Goal: Transaction & Acquisition: Download file/media

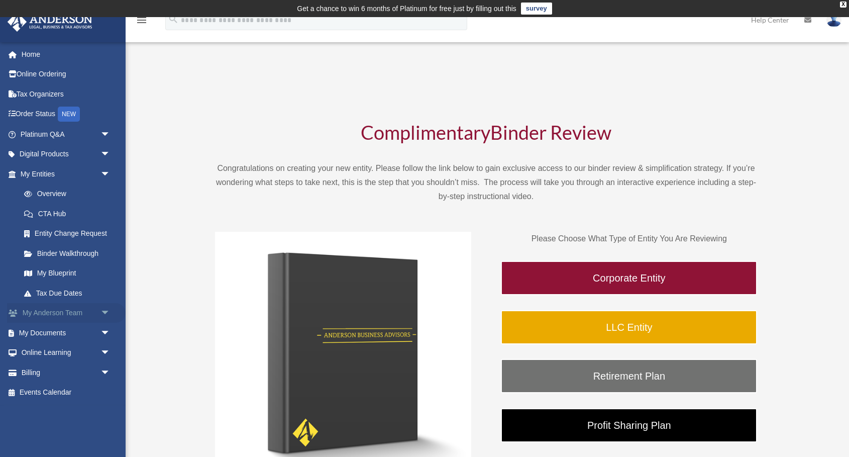
click at [104, 313] on span "arrow_drop_down" at bounding box center [110, 313] width 20 height 21
click at [105, 312] on span "arrow_drop_up" at bounding box center [110, 313] width 20 height 21
click at [107, 171] on span "arrow_drop_down" at bounding box center [110, 174] width 20 height 21
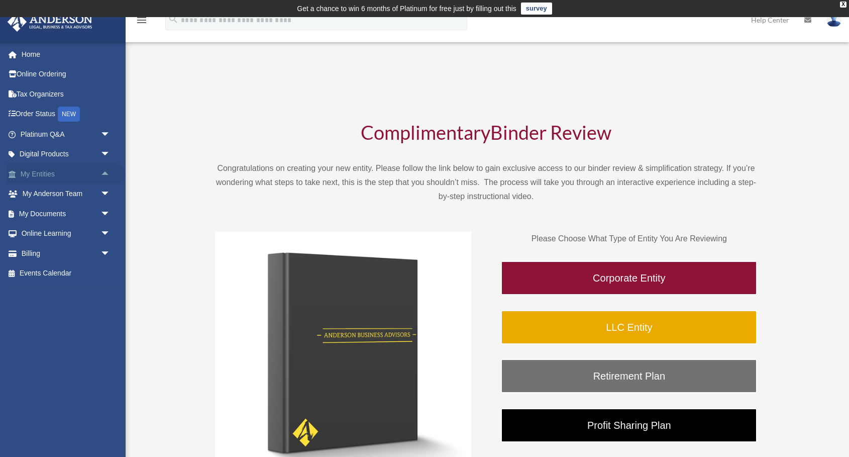
click at [107, 171] on span "arrow_drop_up" at bounding box center [110, 174] width 20 height 21
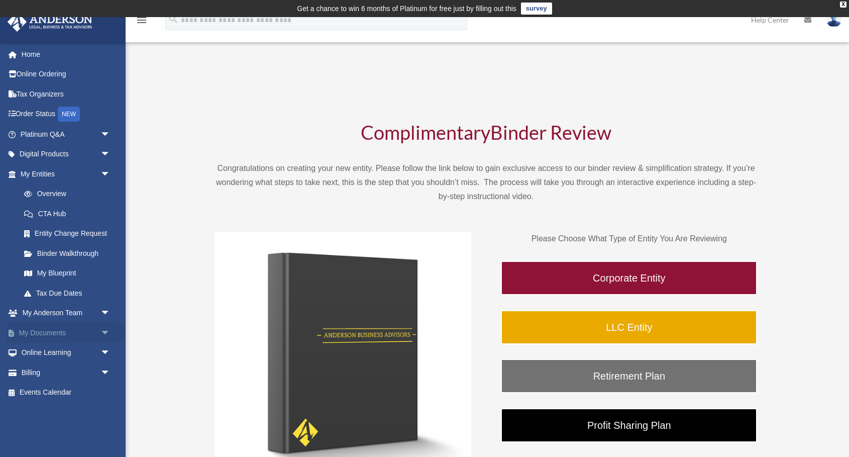
click at [106, 331] on span "arrow_drop_down" at bounding box center [110, 333] width 20 height 21
click at [47, 351] on link "Box" at bounding box center [70, 353] width 112 height 20
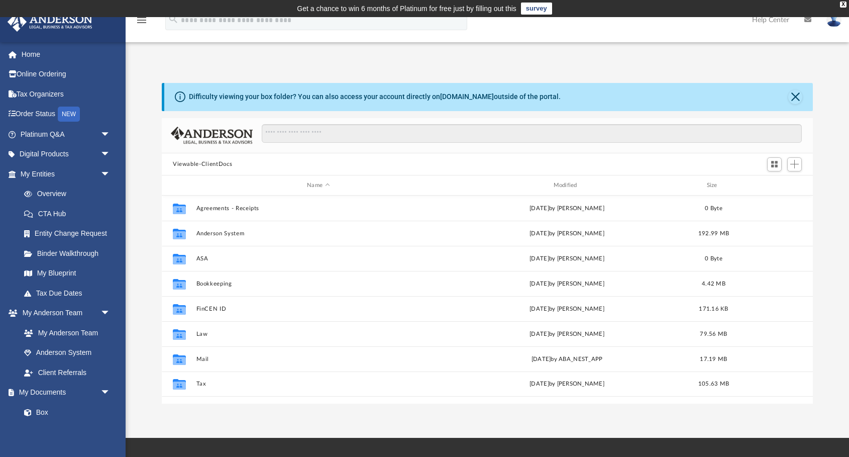
scroll to position [228, 651]
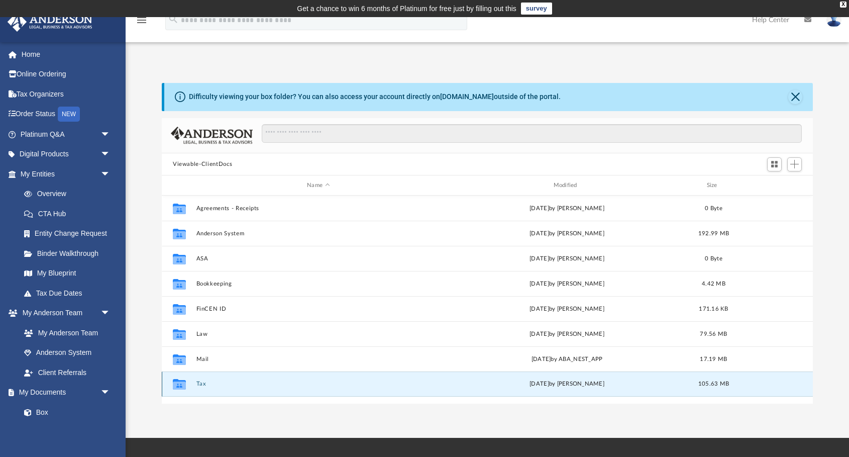
click at [223, 386] on button "Tax" at bounding box center [318, 384] width 244 height 7
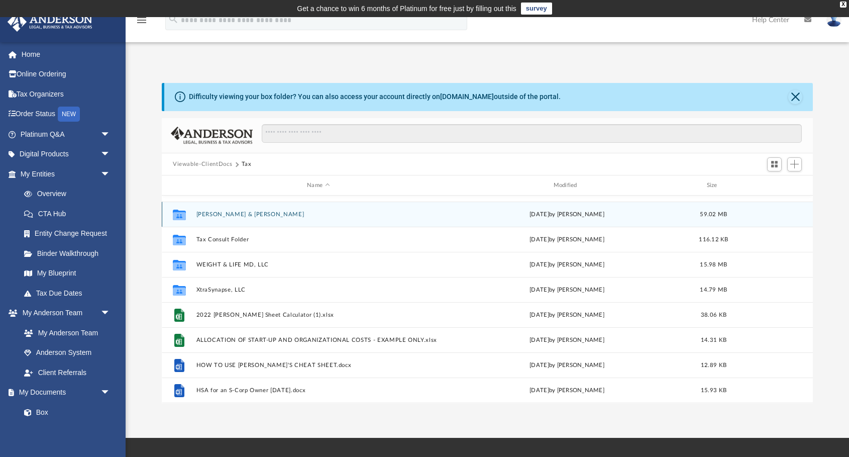
scroll to position [112, 0]
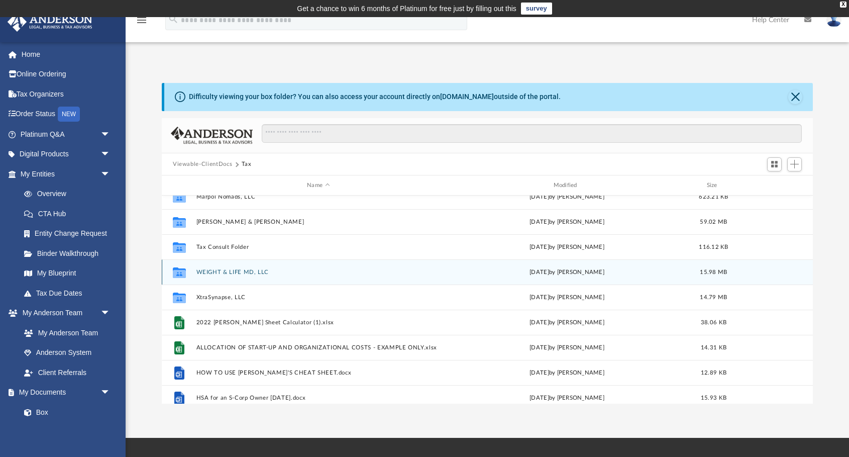
click at [290, 277] on div "Collaborated Folder WEIGHT & LIFE MD, LLC [DATE] by [PERSON_NAME] 15.98 MB" at bounding box center [487, 271] width 651 height 25
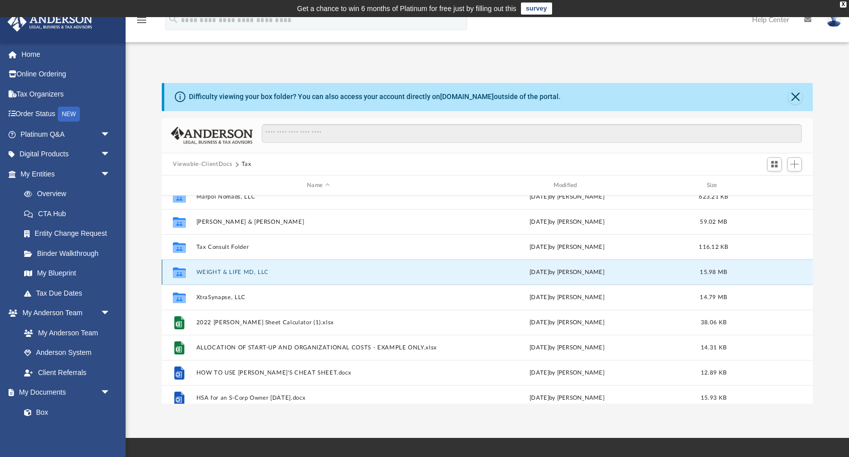
click at [290, 277] on div "Collaborated Folder WEIGHT & LIFE MD, LLC [DATE] by [PERSON_NAME] 15.98 MB" at bounding box center [487, 271] width 651 height 25
click at [255, 270] on button "WEIGHT & LIFE MD, LLC" at bounding box center [318, 272] width 244 height 7
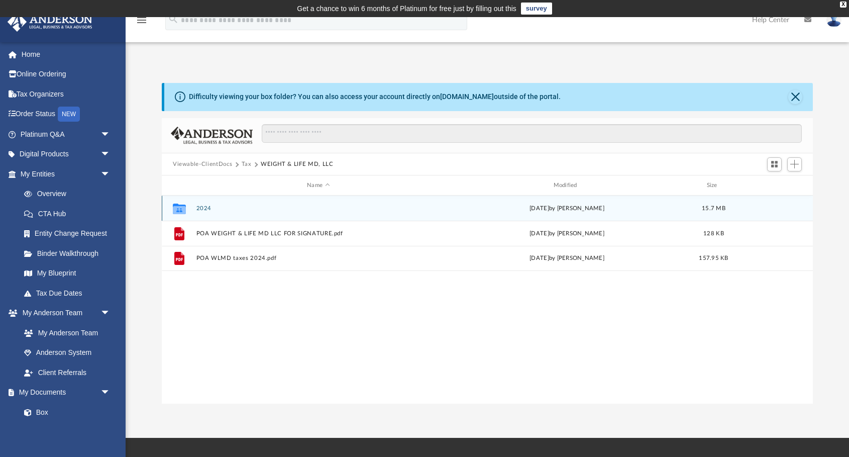
click at [182, 210] on icon "grid" at bounding box center [179, 210] width 13 height 8
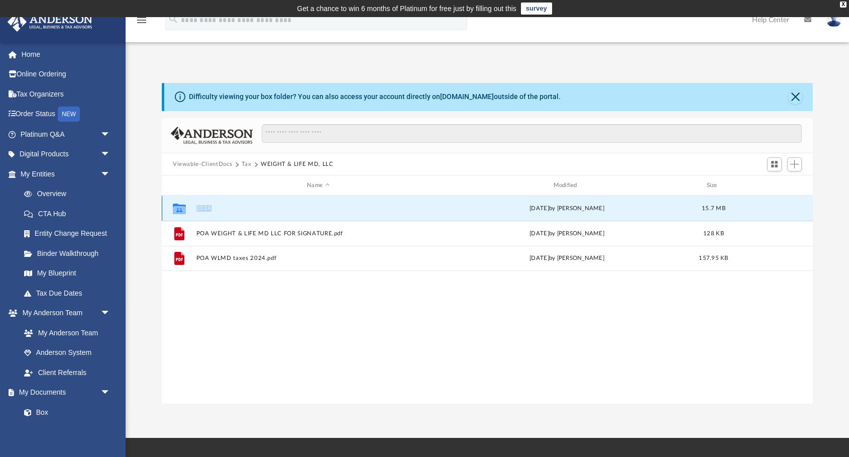
click at [182, 210] on icon "grid" at bounding box center [179, 210] width 13 height 8
click at [178, 208] on icon "grid" at bounding box center [179, 209] width 13 height 11
click at [200, 208] on button "2024" at bounding box center [318, 208] width 244 height 7
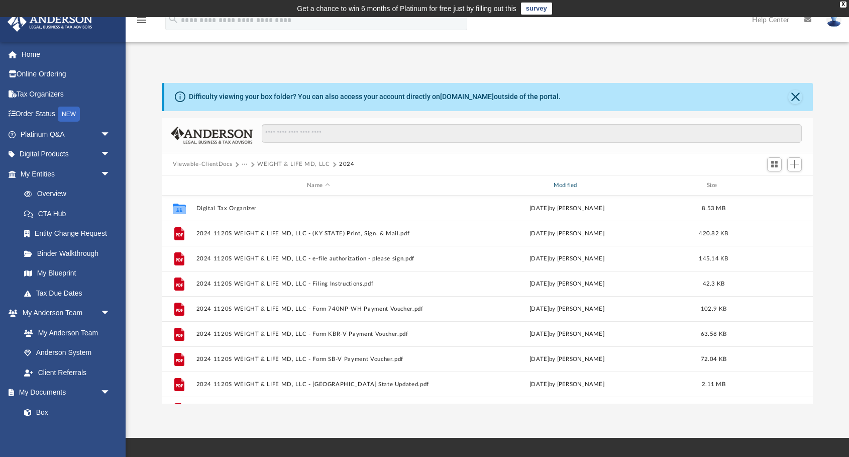
click at [571, 186] on div "Modified" at bounding box center [567, 185] width 245 height 9
click at [563, 186] on div "Modified" at bounding box center [567, 185] width 245 height 9
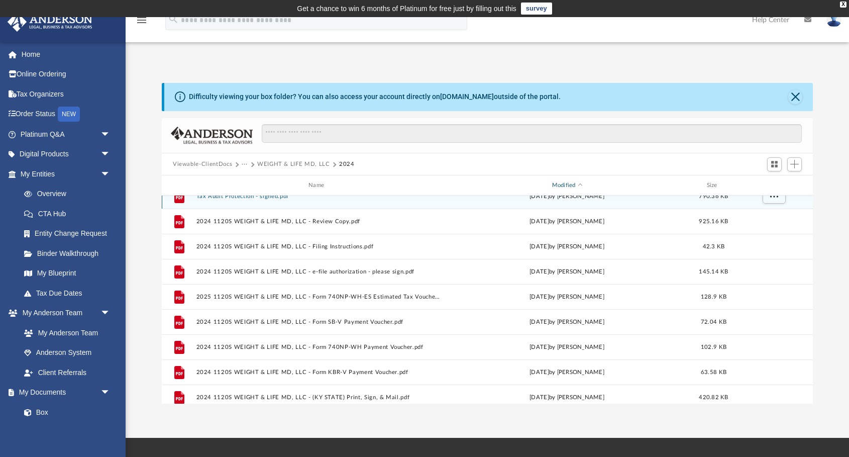
scroll to position [143, 0]
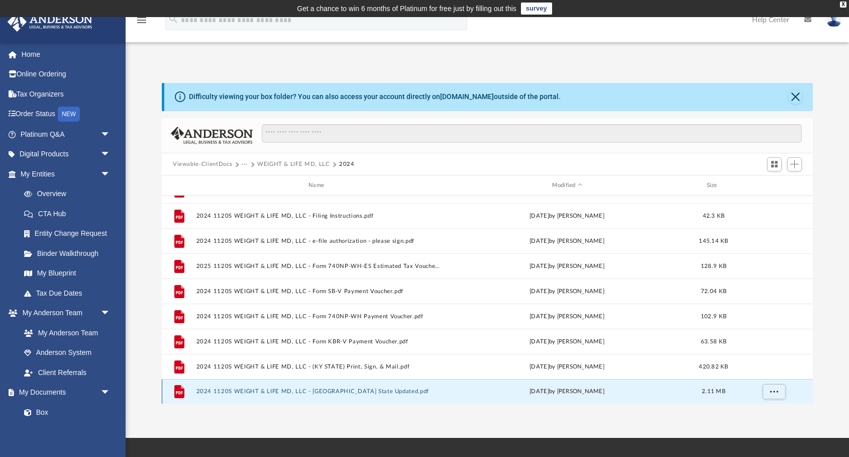
click at [332, 391] on button "2024 1120S WEIGHT & LIFE MD, LLC - [GEOGRAPHIC_DATA] State Updated.pdf" at bounding box center [318, 391] width 244 height 7
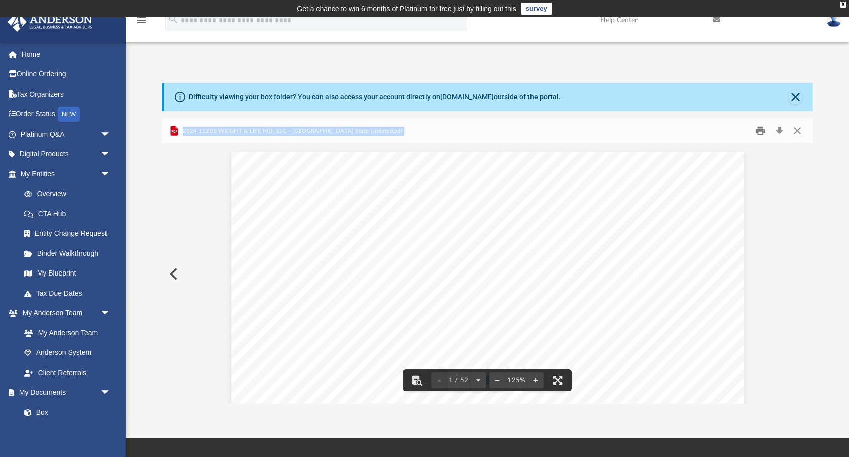
click at [762, 132] on button "Print" at bounding box center [761, 131] width 20 height 16
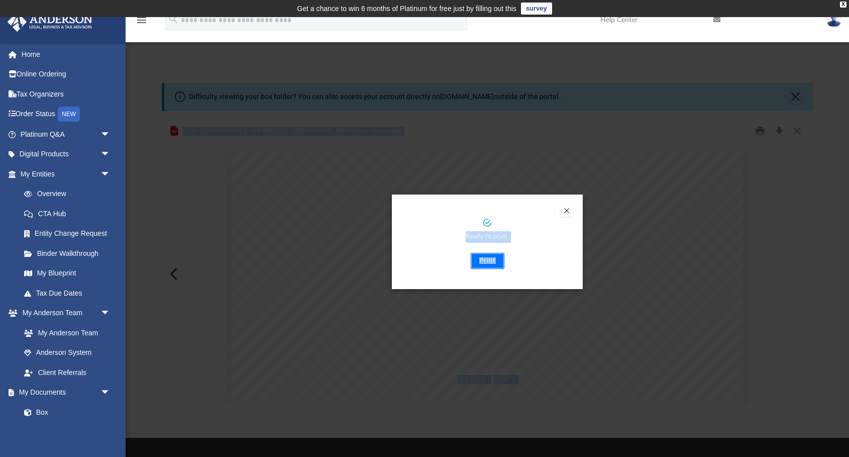
click at [488, 262] on button "Print" at bounding box center [488, 261] width 34 height 16
